Goal: Communication & Community: Connect with others

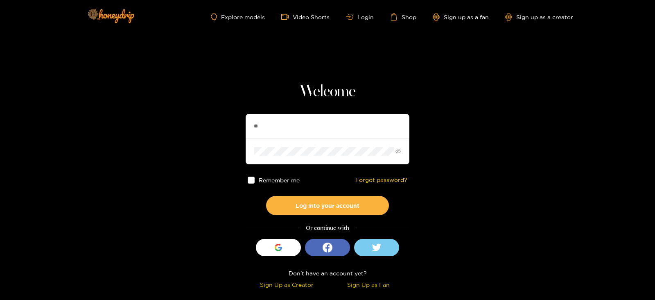
type input "*********"
click at [266, 196] on button "Log into your account" at bounding box center [327, 205] width 123 height 19
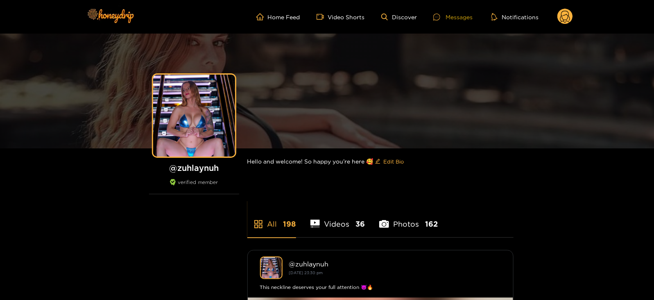
click at [448, 16] on div "Messages" at bounding box center [452, 16] width 39 height 9
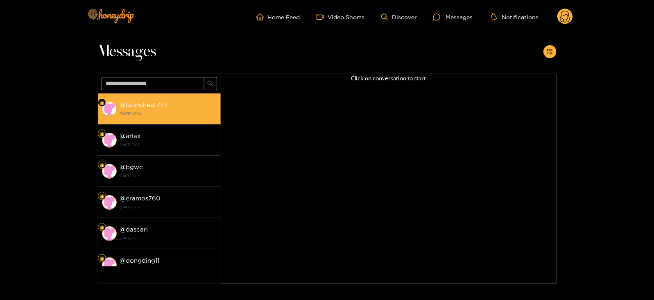
click at [158, 106] on strong "@ latinoheat777" at bounding box center [144, 104] width 48 height 7
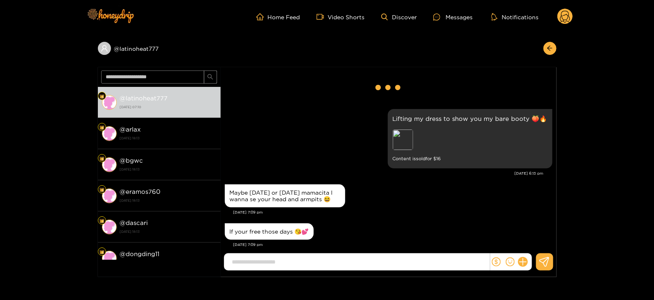
click at [566, 21] on circle at bounding box center [565, 17] width 16 height 16
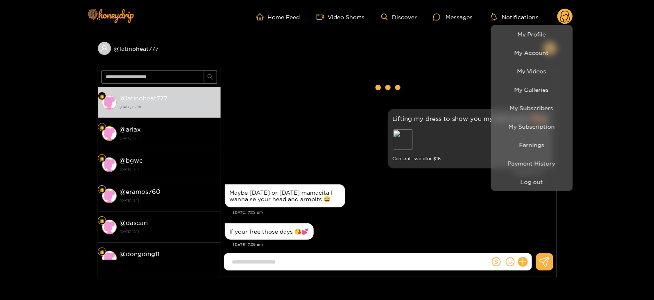
click at [530, 173] on li "Log out" at bounding box center [532, 181] width 82 height 18
click at [527, 178] on button "Log out" at bounding box center [532, 181] width 78 height 14
